Goal: Information Seeking & Learning: Learn about a topic

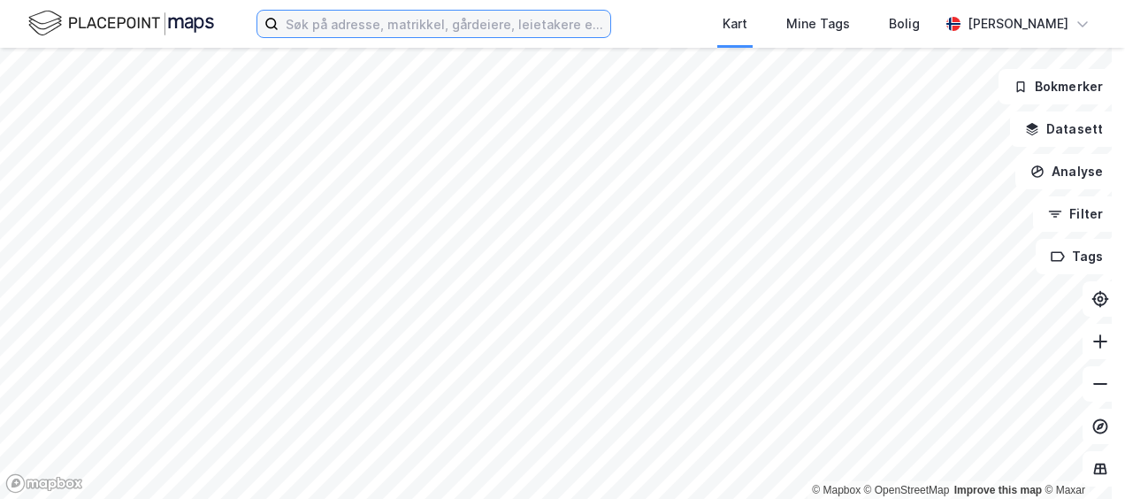
click at [371, 32] on input at bounding box center [445, 24] width 332 height 27
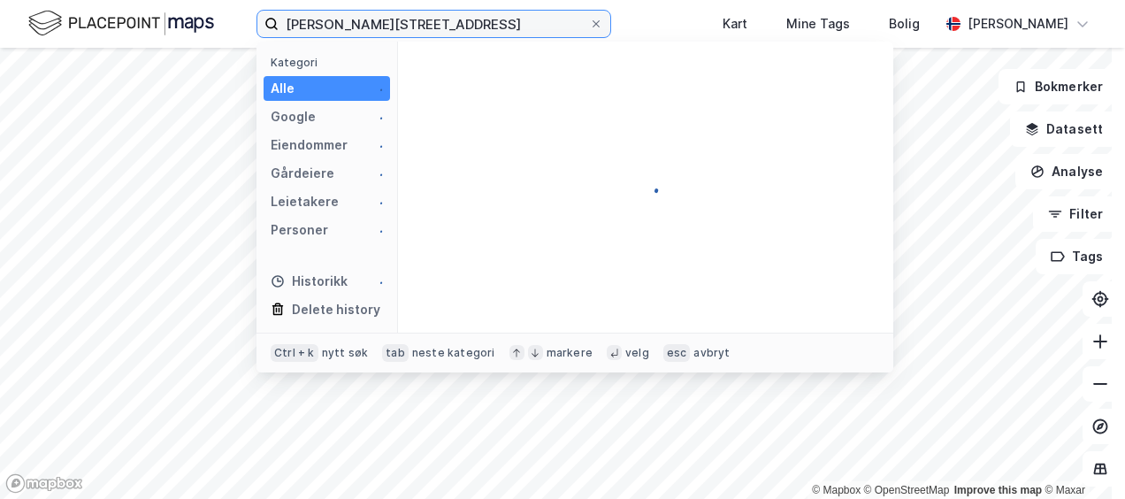
type input "[PERSON_NAME][STREET_ADDRESS]"
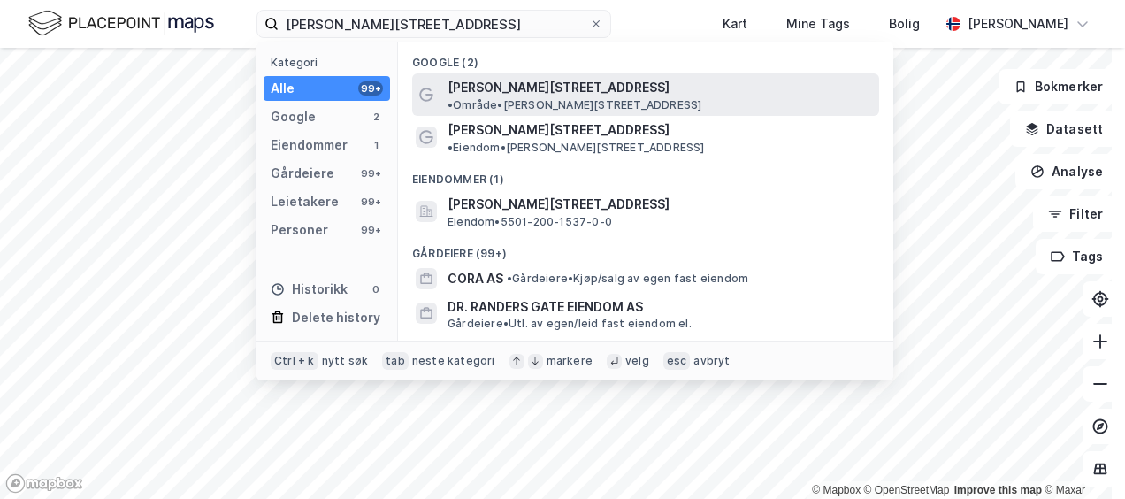
click at [515, 80] on span "[PERSON_NAME][STREET_ADDRESS]" at bounding box center [559, 87] width 222 height 21
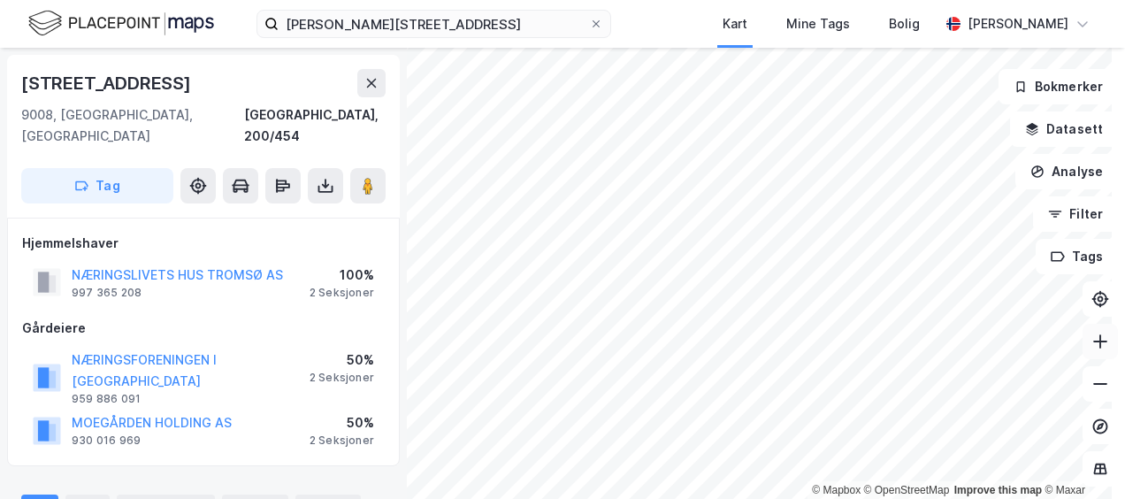
click at [1092, 349] on icon at bounding box center [1101, 342] width 18 height 18
click at [591, 17] on div at bounding box center [596, 24] width 11 height 14
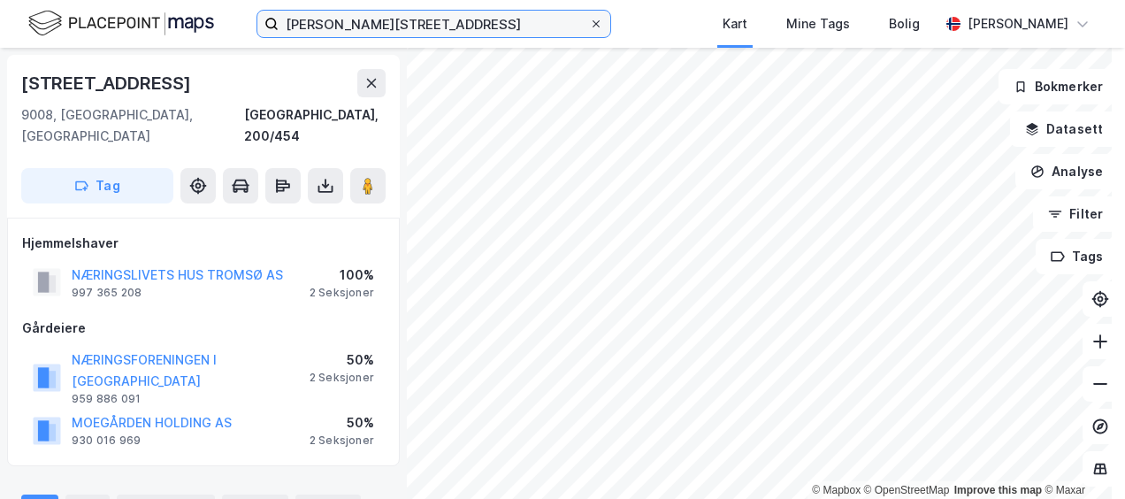
click at [589, 17] on input "[PERSON_NAME][STREET_ADDRESS]" at bounding box center [434, 24] width 311 height 27
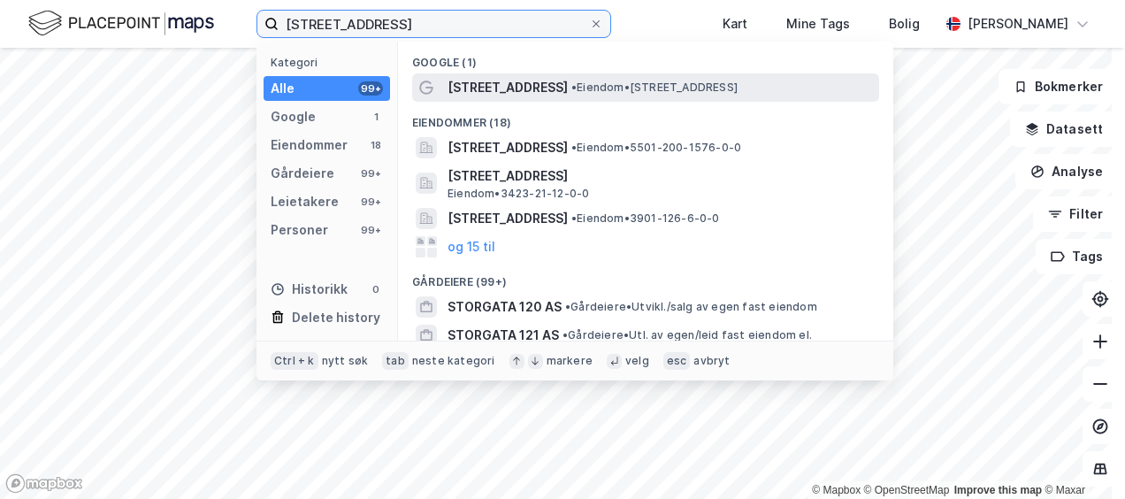
type input "[STREET_ADDRESS]"
click at [511, 78] on span "[STREET_ADDRESS]" at bounding box center [508, 87] width 120 height 21
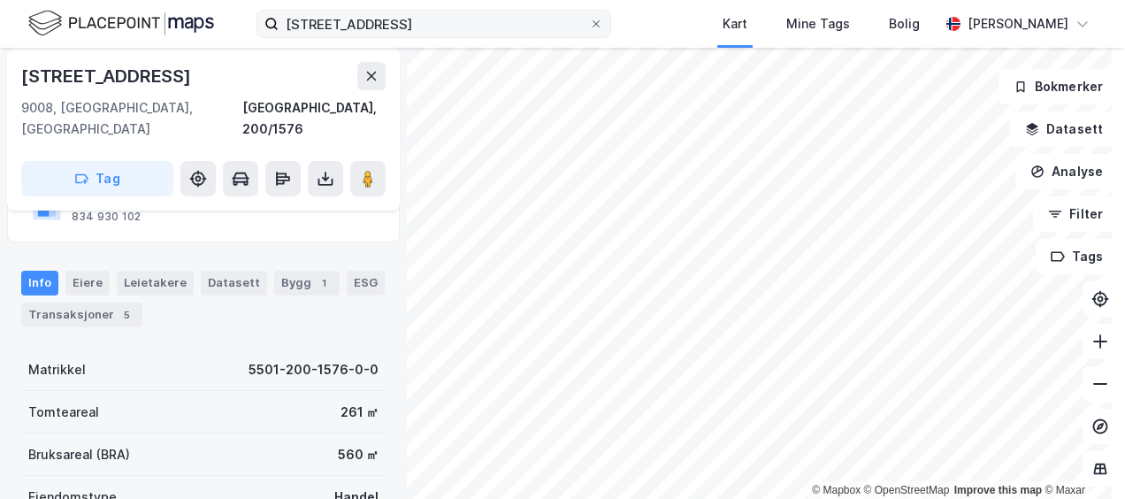
scroll to position [153, 0]
